Goal: Information Seeking & Learning: Learn about a topic

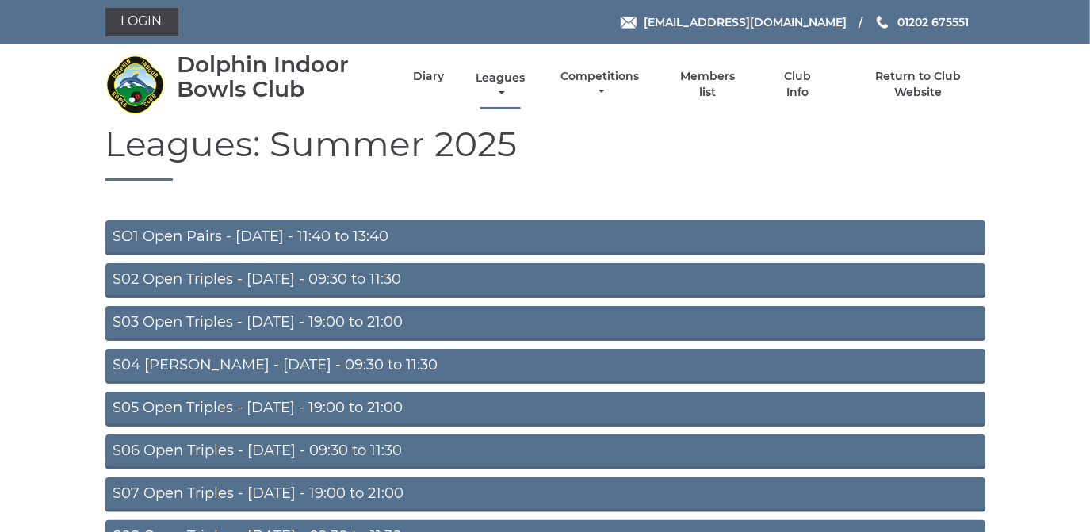
click at [499, 72] on link "Leagues" at bounding box center [500, 86] width 57 height 31
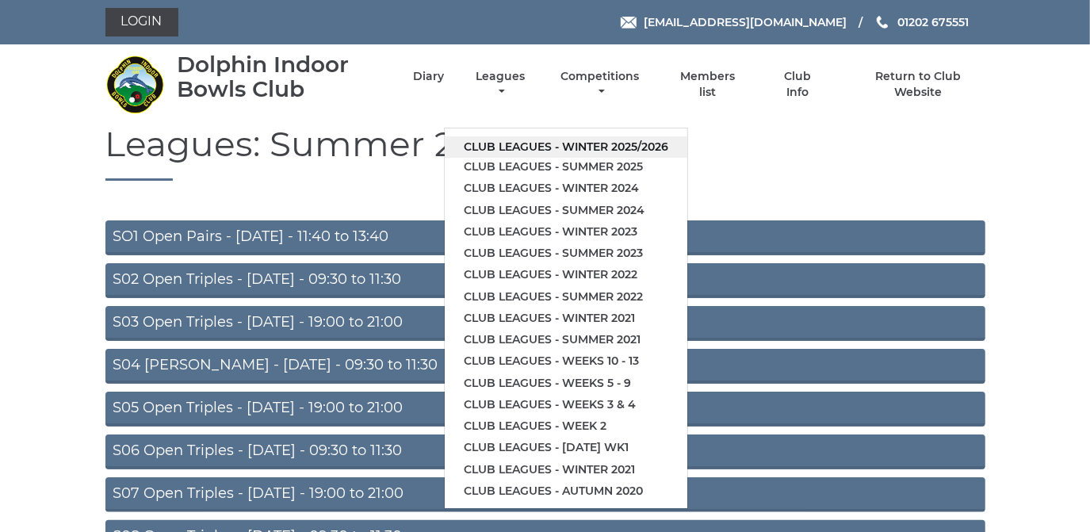
click at [507, 147] on link "Club leagues - Winter 2025/2026" at bounding box center [566, 146] width 243 height 21
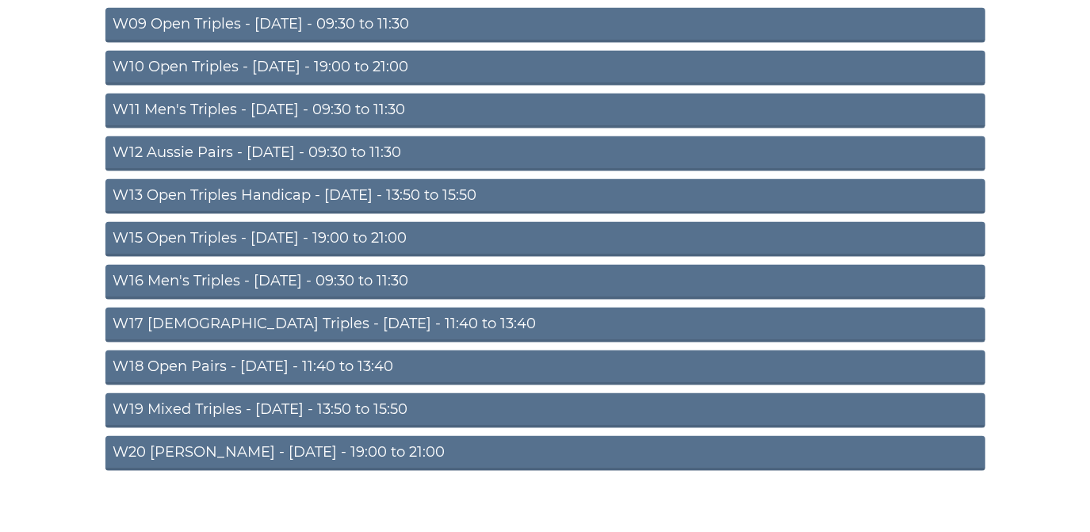
scroll to position [520, 0]
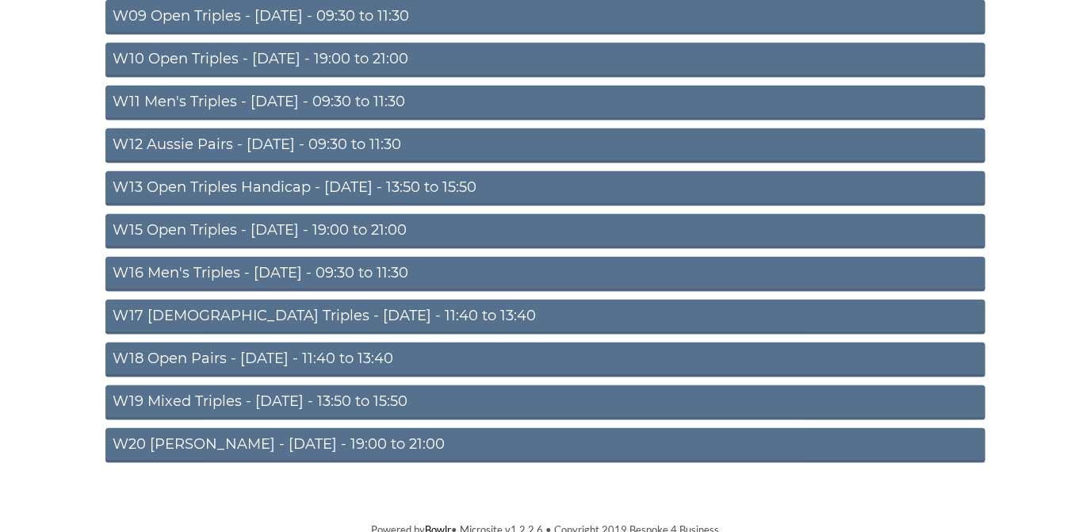
click at [342, 439] on link "W20 Aussie Pairs - Friday - 19:00 to 21:00" at bounding box center [545, 445] width 880 height 35
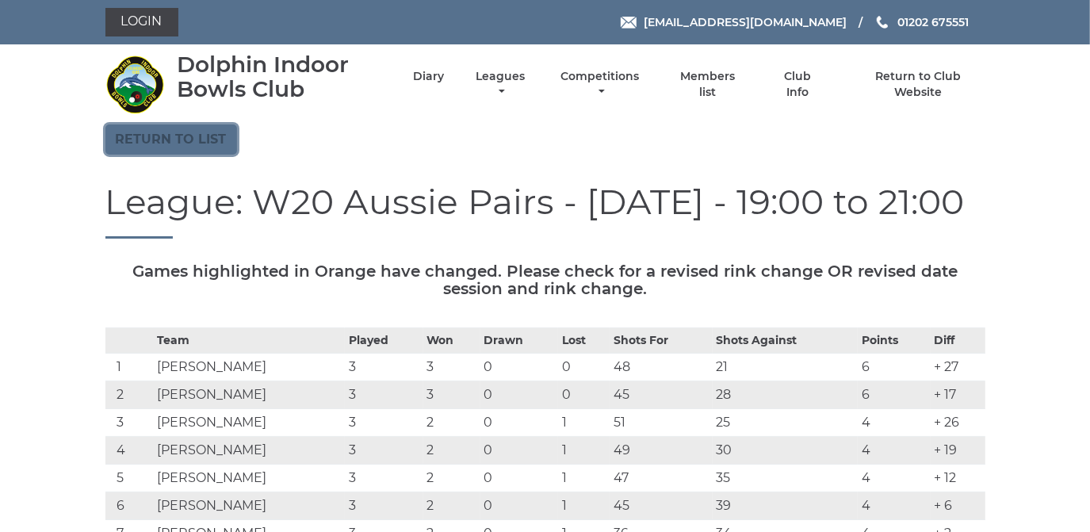
click at [203, 132] on link "Return to list" at bounding box center [171, 139] width 132 height 30
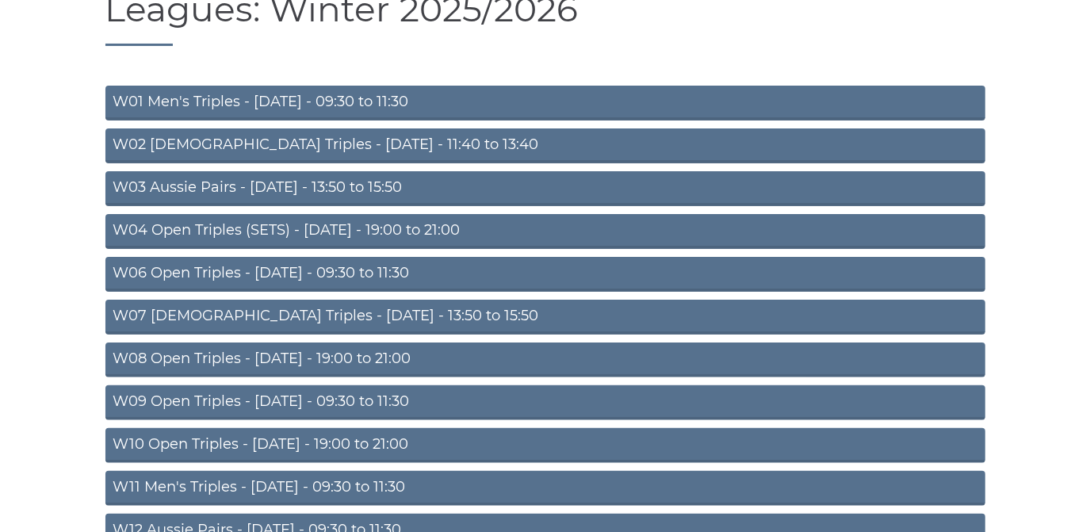
scroll to position [143, 0]
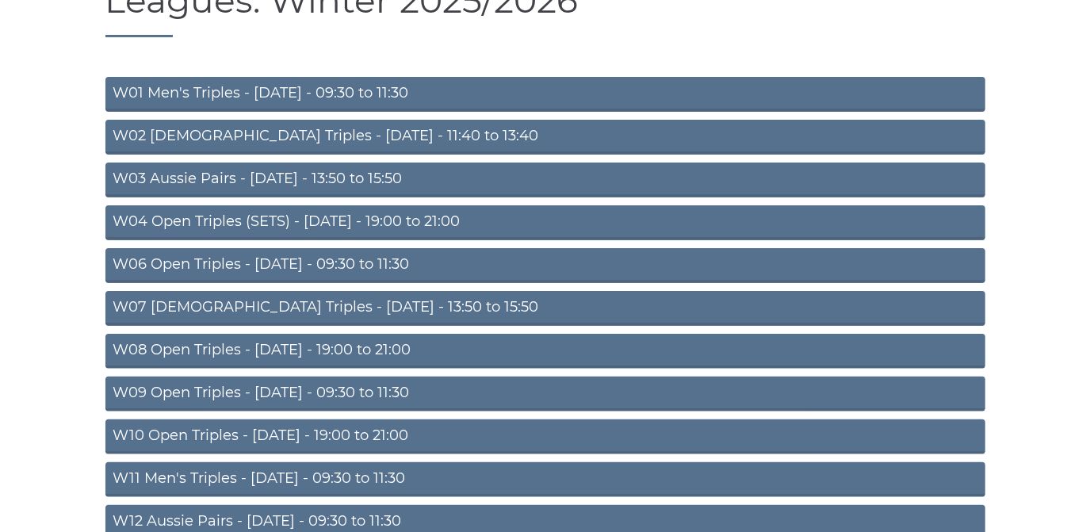
click at [364, 342] on link "W08 Open Triples - Tuesday - 19:00 to 21:00" at bounding box center [545, 351] width 880 height 35
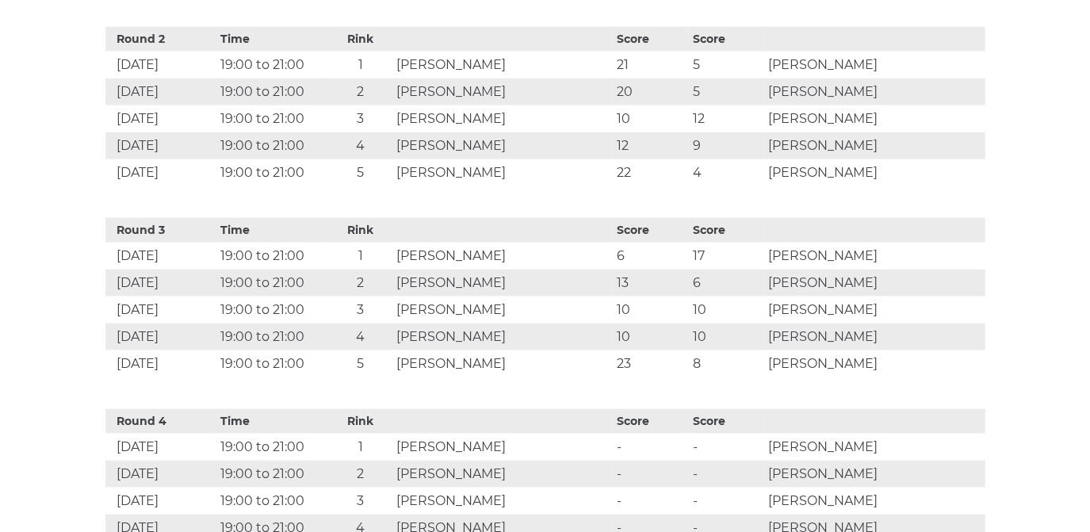
scroll to position [864, 0]
